Goal: Information Seeking & Learning: Learn about a topic

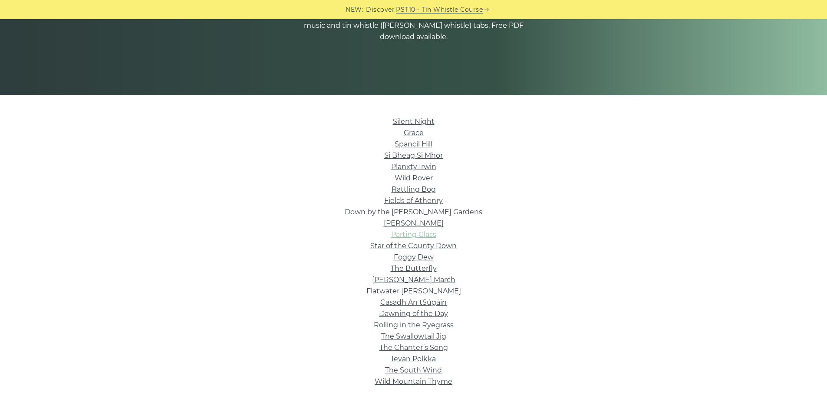
scroll to position [133, 0]
click at [418, 231] on link "Parting Glass" at bounding box center [413, 234] width 45 height 8
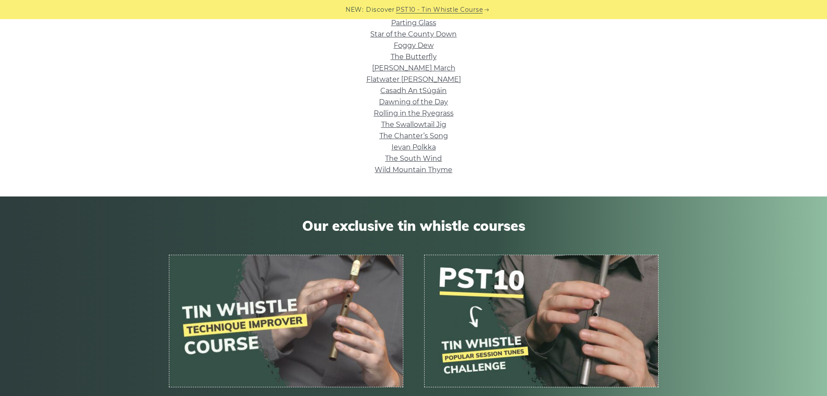
scroll to position [344, 0]
click at [420, 173] on link "Wild Mountain Thyme" at bounding box center [414, 169] width 78 height 8
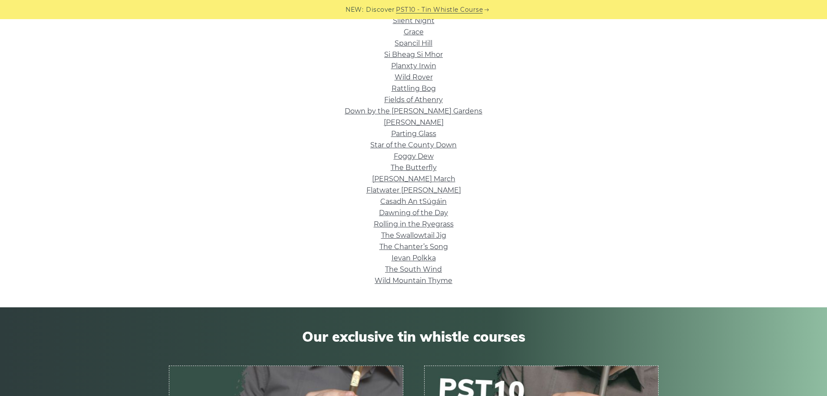
scroll to position [234, 0]
click at [434, 244] on link "The Chanter’s Song" at bounding box center [414, 246] width 69 height 8
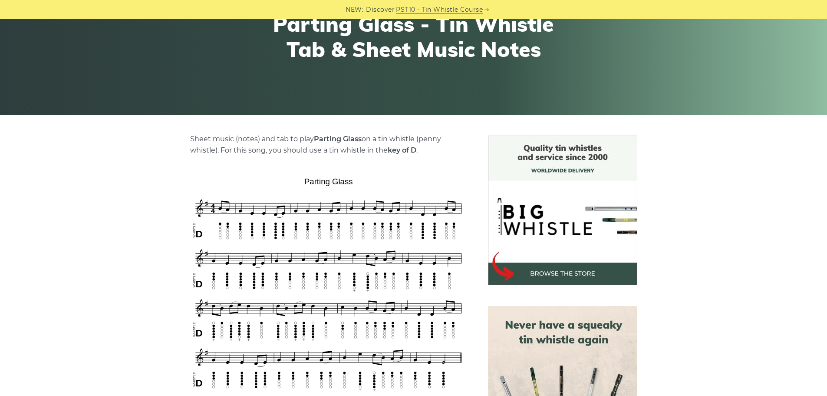
scroll to position [114, 0]
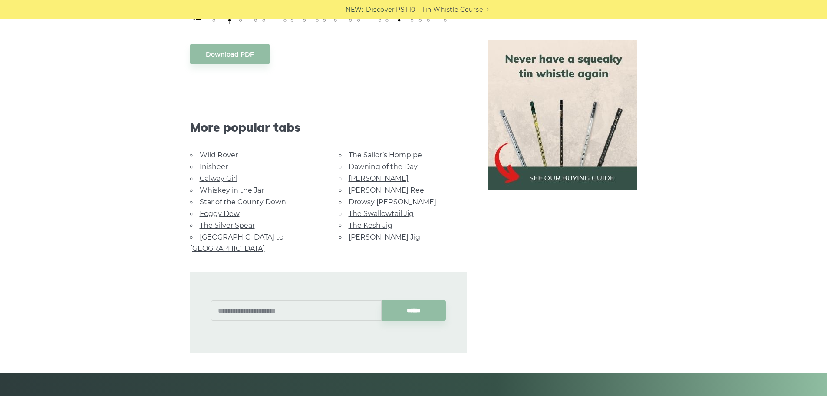
scroll to position [499, 0]
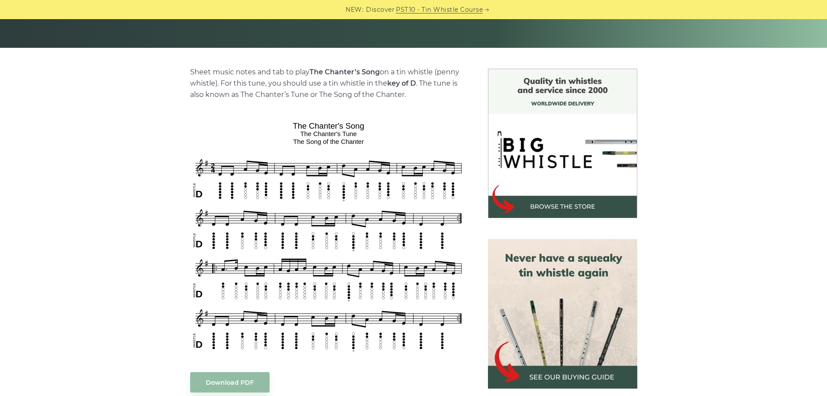
scroll to position [179, 0]
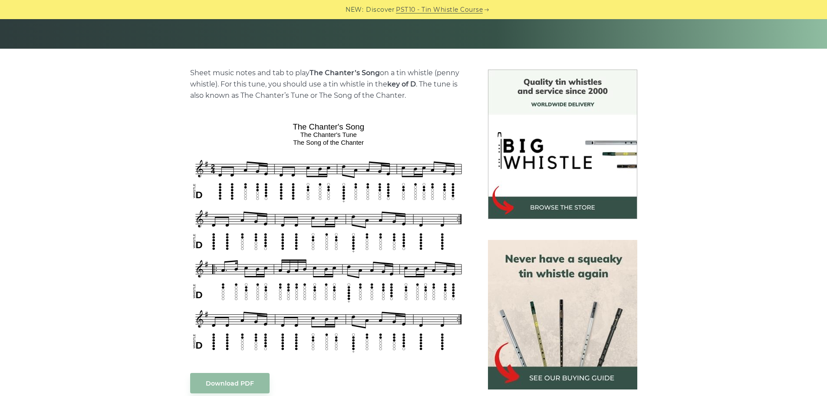
click at [590, 313] on img at bounding box center [562, 314] width 149 height 149
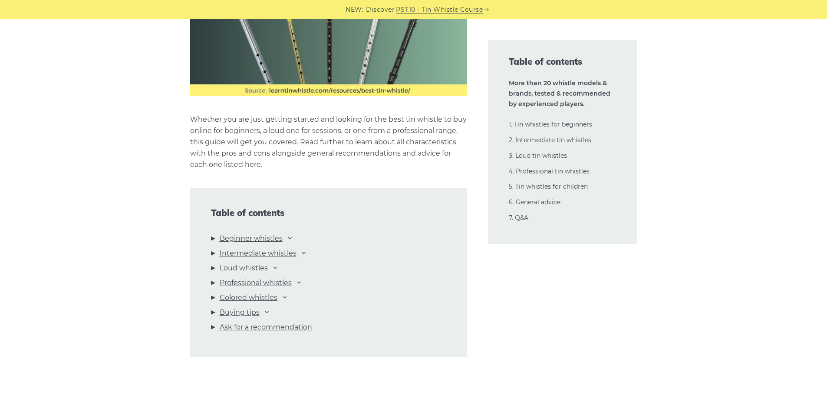
scroll to position [802, 0]
click at [224, 235] on link "Beginner whistles" at bounding box center [251, 237] width 63 height 11
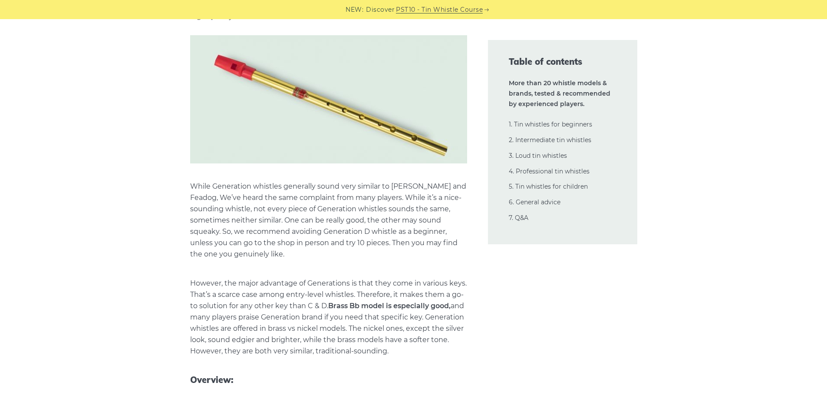
scroll to position [3374, 0]
